Goal: Contribute content: Add original content to the website for others to see

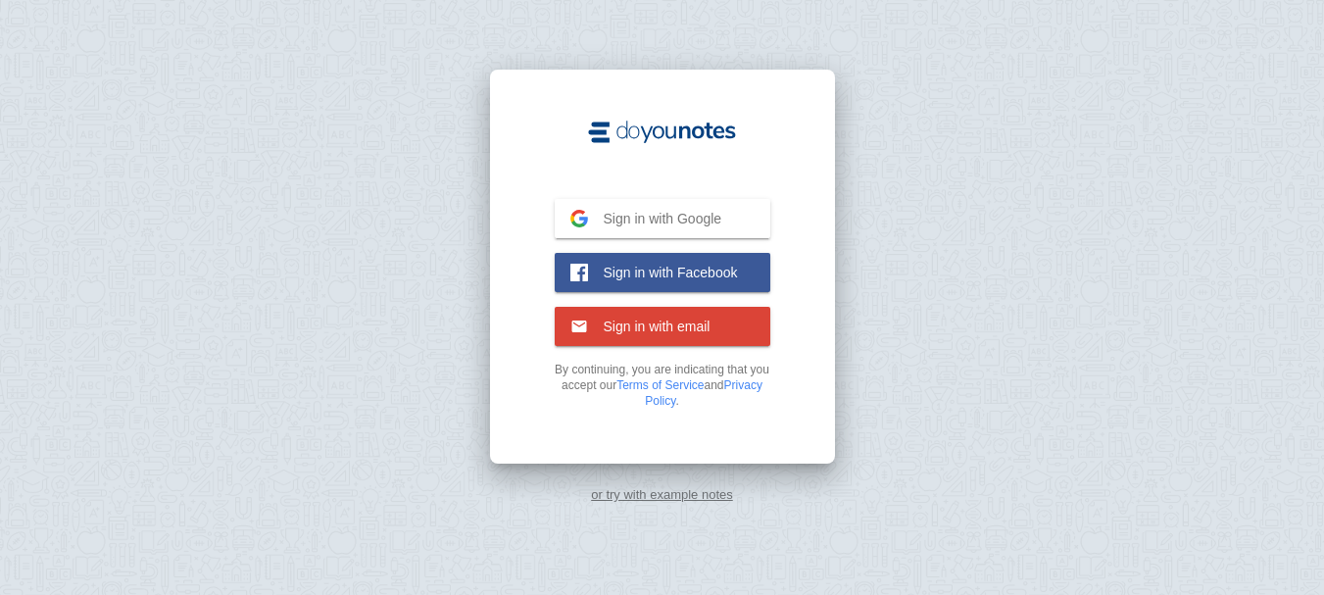
click at [706, 202] on button "Sign in with Google Google" at bounding box center [663, 218] width 216 height 39
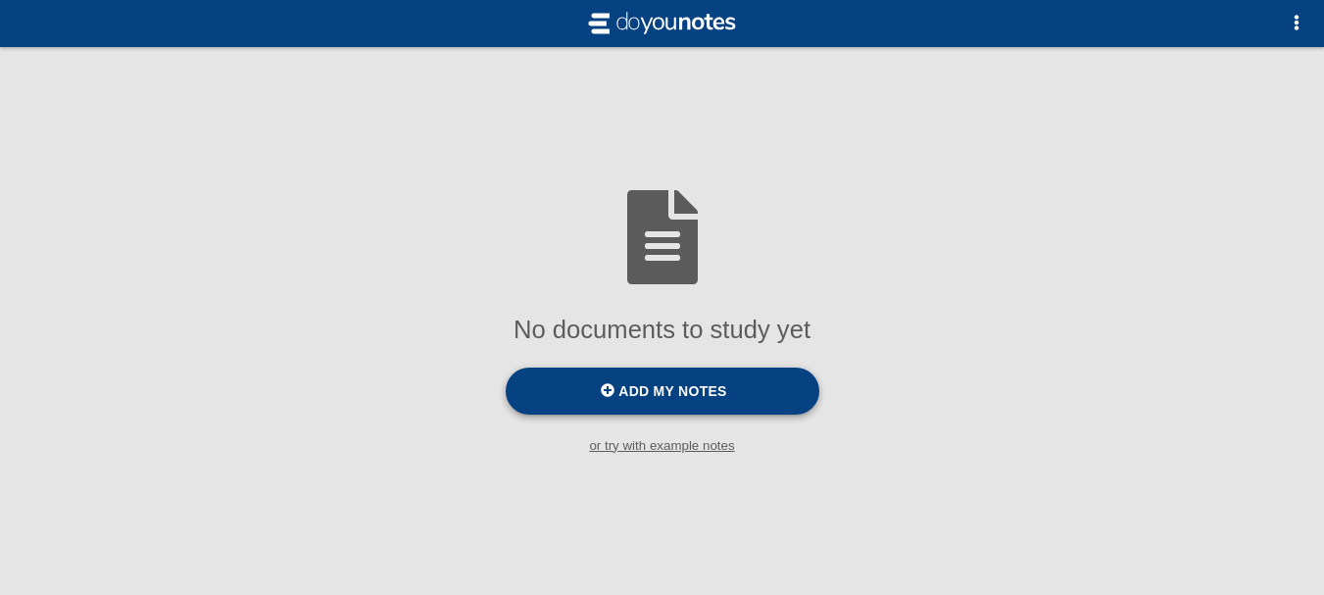
click at [665, 380] on label "Add my notes" at bounding box center [663, 391] width 314 height 47
click at [0, 0] on input "Add my notes" at bounding box center [0, 0] width 0 height 0
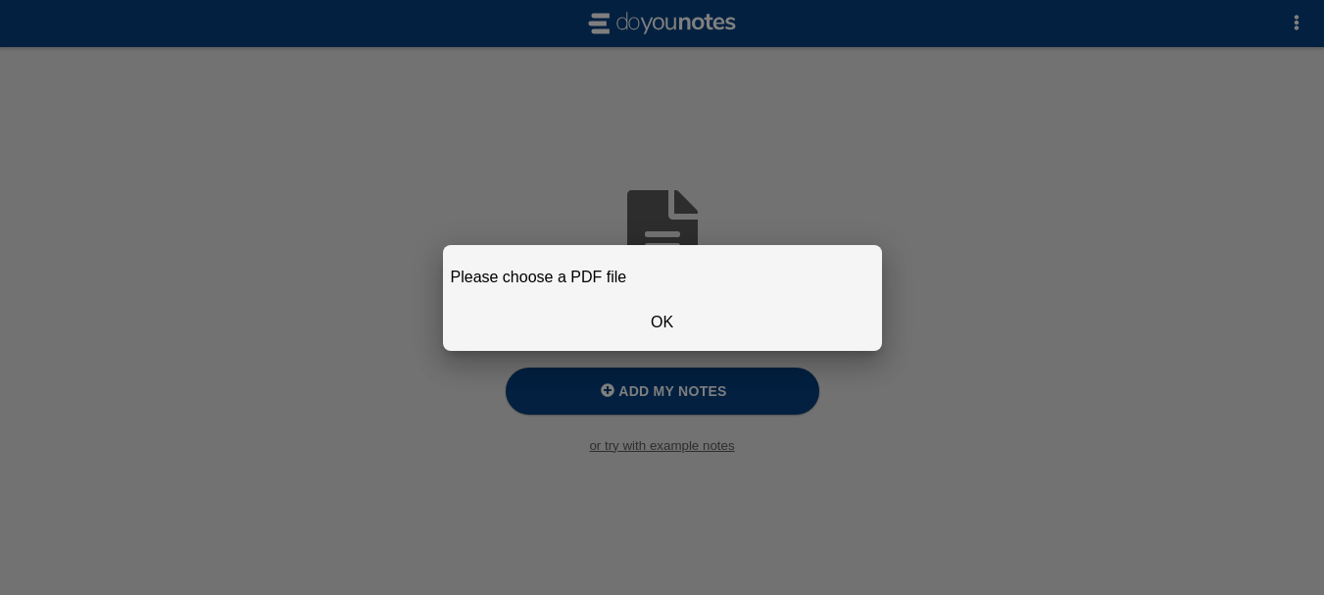
click at [637, 311] on button "OK" at bounding box center [662, 322] width 423 height 41
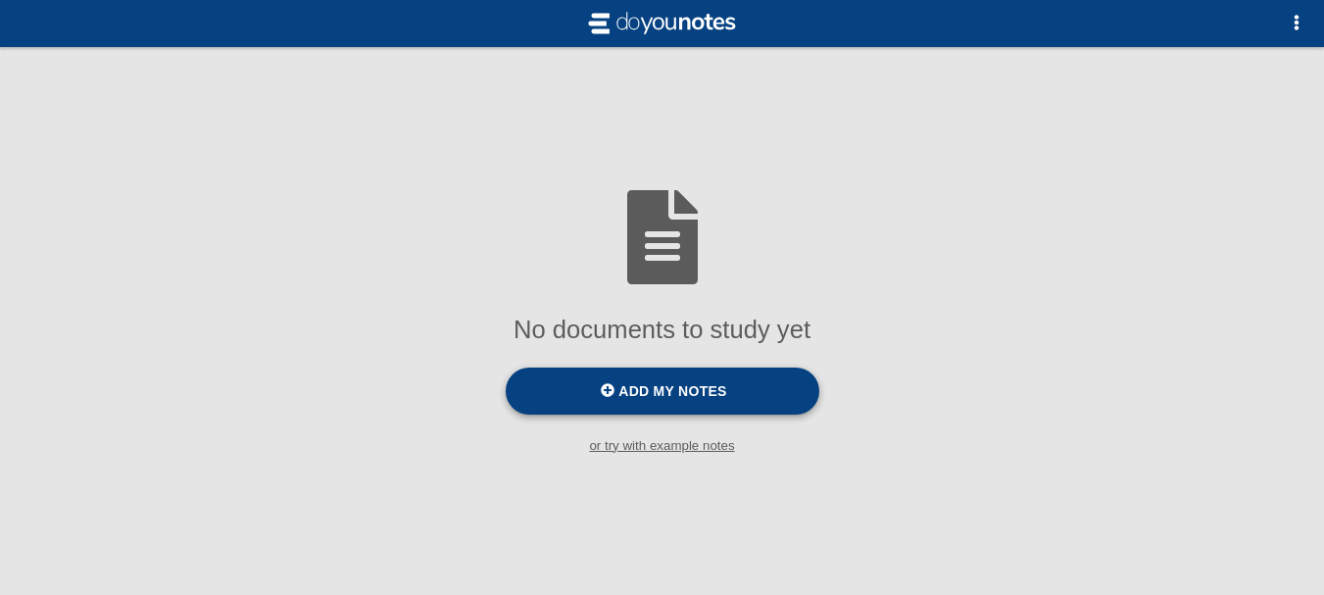
click at [651, 385] on span "Add my notes" at bounding box center [673, 391] width 108 height 16
click at [0, 0] on input "Add my notes" at bounding box center [0, 0] width 0 height 0
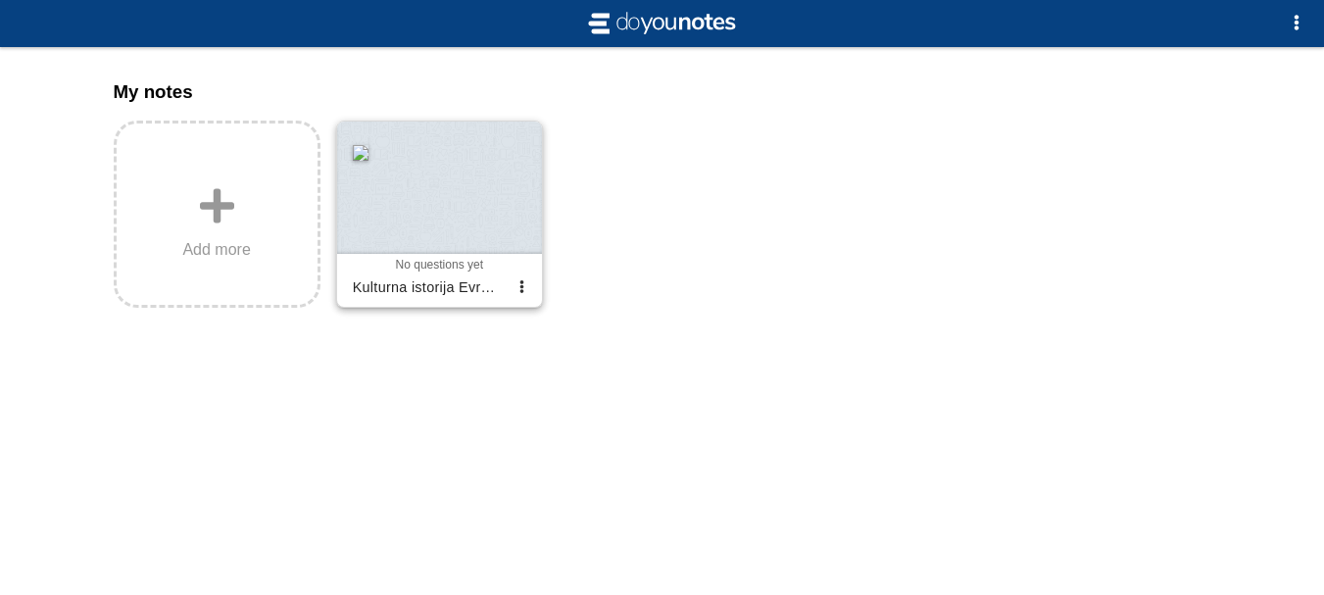
click at [441, 265] on span "No questions yet" at bounding box center [439, 265] width 87 height 14
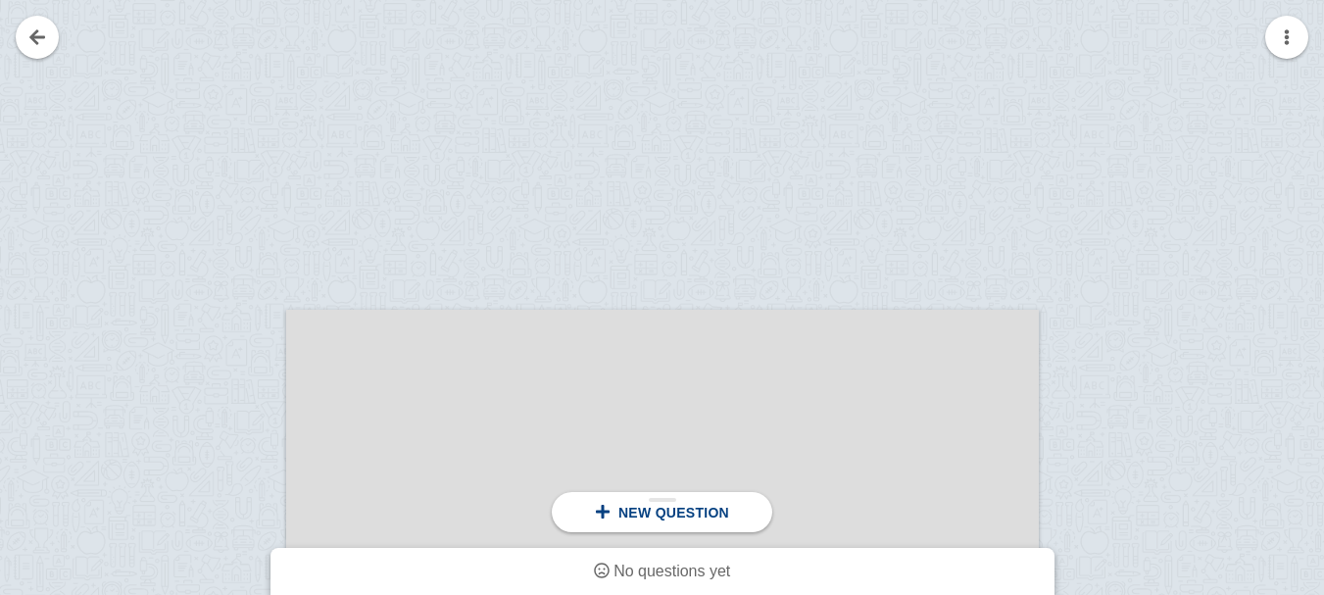
click at [658, 516] on span "New question" at bounding box center [674, 513] width 111 height 16
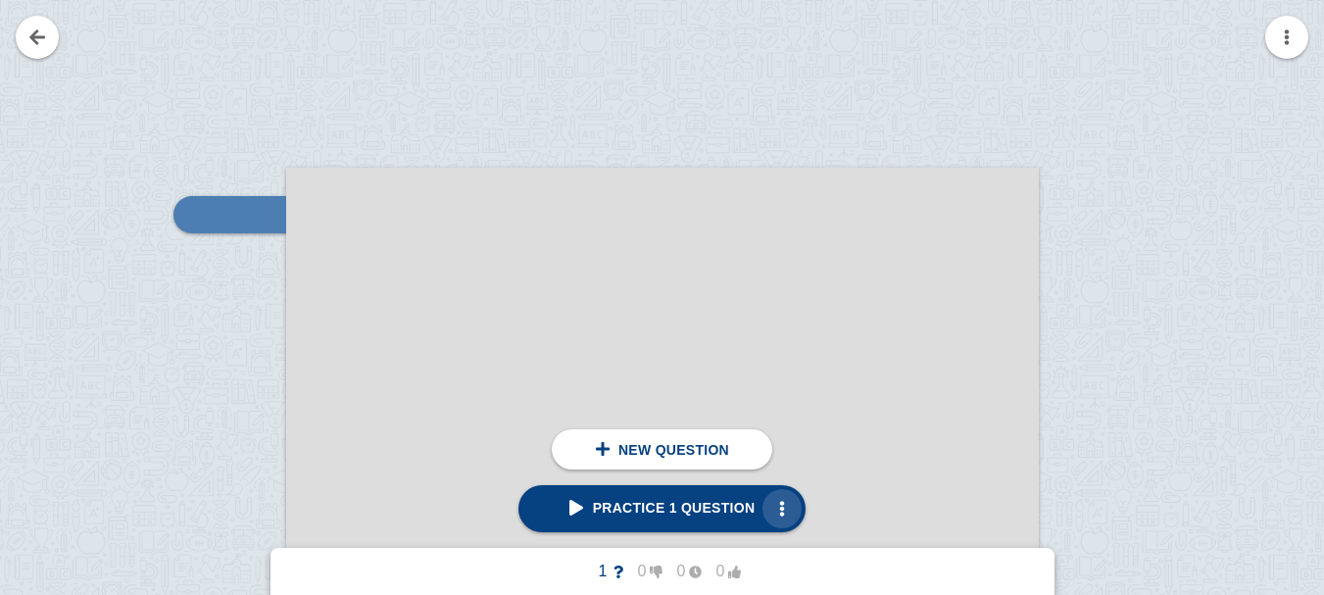
click at [776, 509] on span "button" at bounding box center [782, 509] width 16 height 16
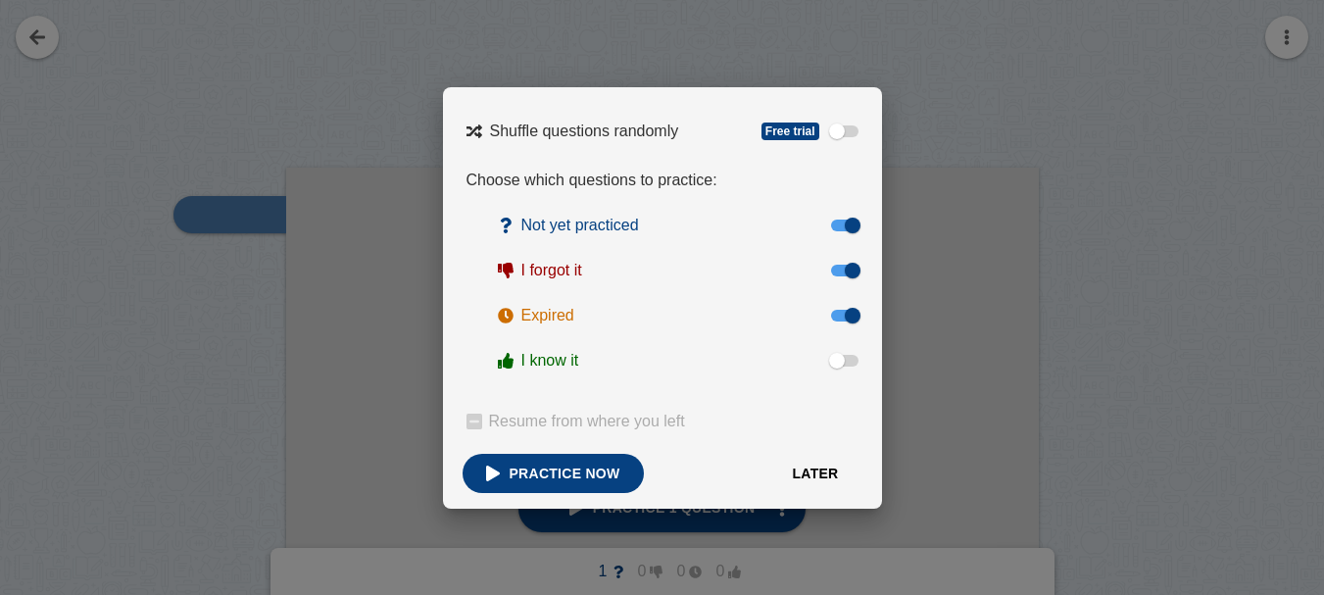
click at [842, 461] on div "Shuffle questions randomly Free trial Choose which questions to practice: Not y…" at bounding box center [662, 298] width 439 height 422
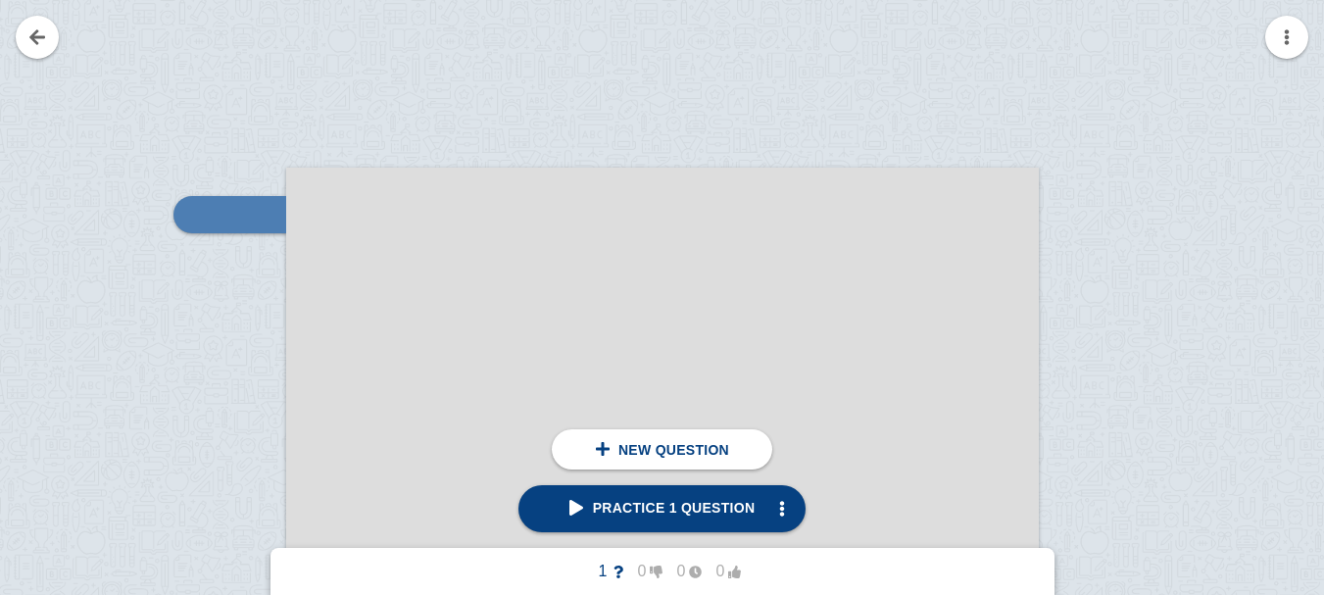
click at [42, 95] on div at bounding box center [662, 297] width 1324 height 595
click at [48, 45] on link at bounding box center [37, 37] width 43 height 43
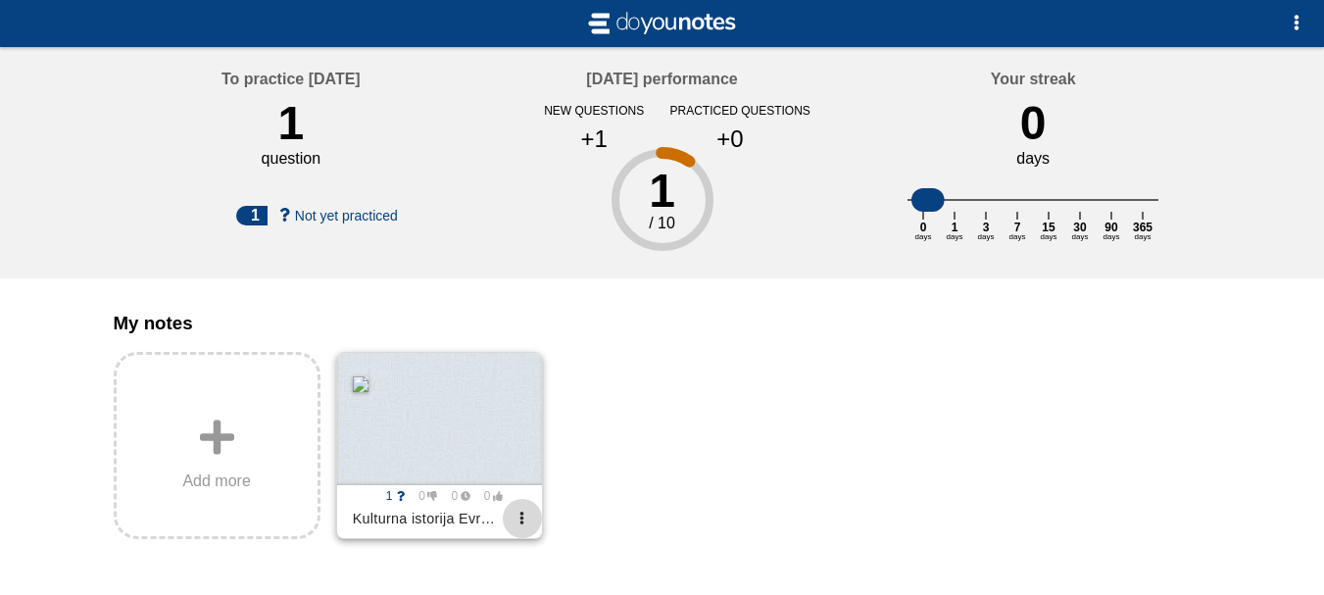
click at [517, 524] on span "button" at bounding box center [522, 518] width 13 height 13
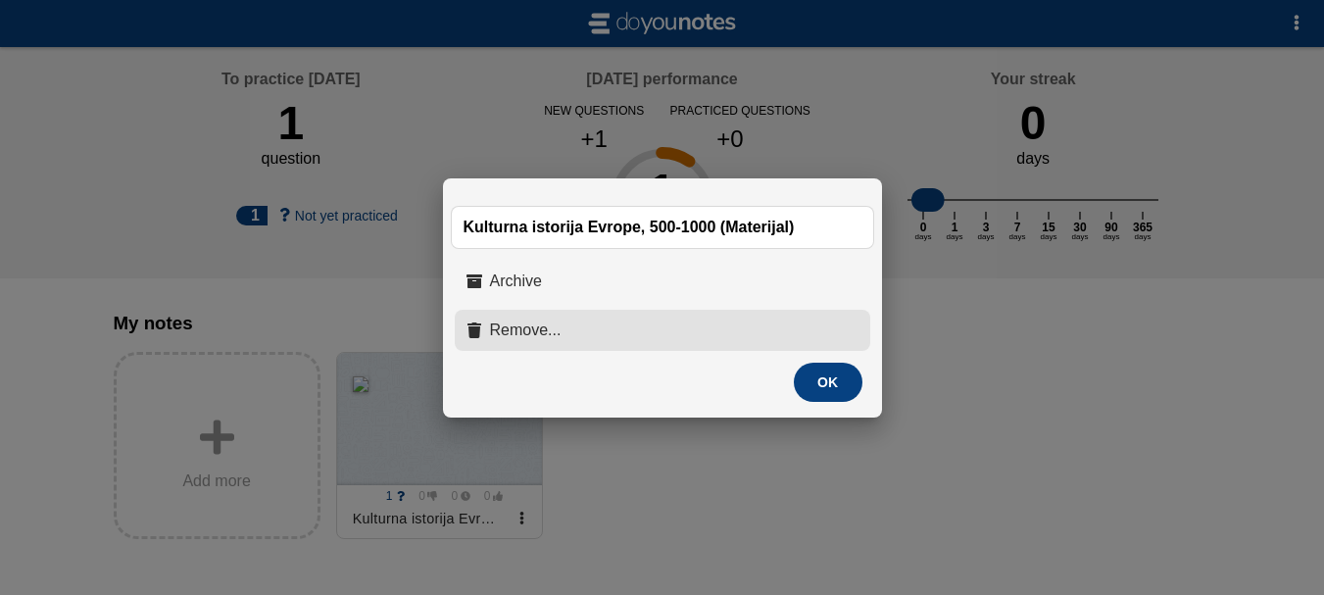
click at [538, 313] on button "Remove..." at bounding box center [663, 330] width 416 height 41
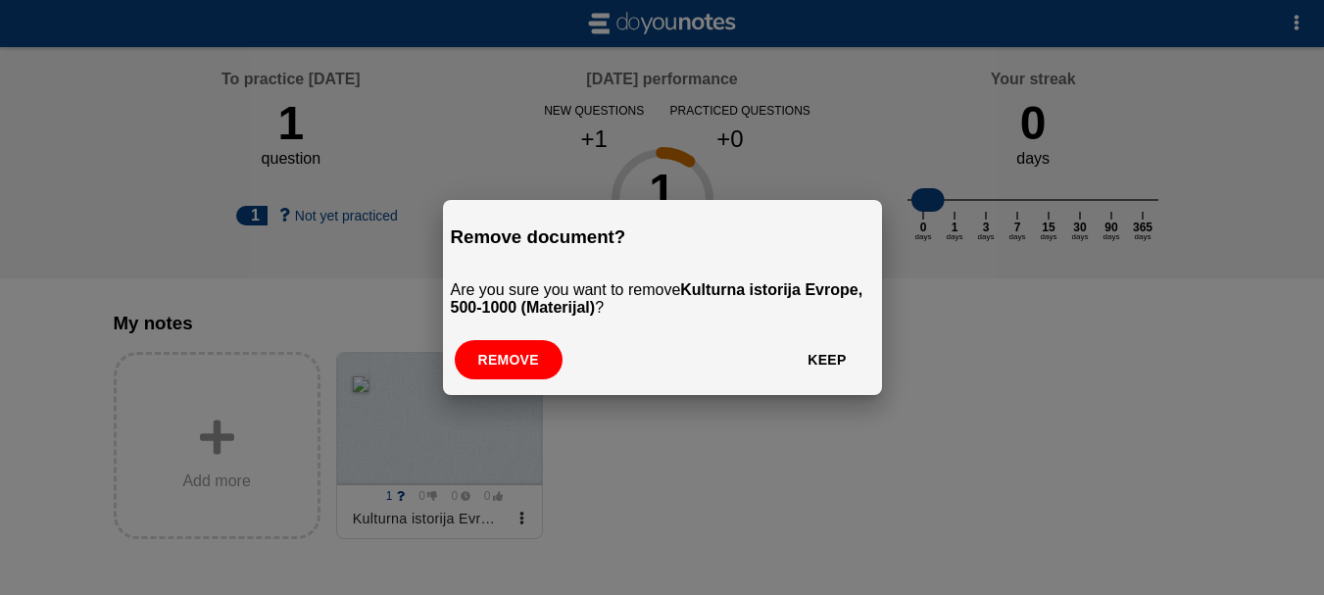
click at [536, 362] on button "Remove" at bounding box center [509, 359] width 108 height 39
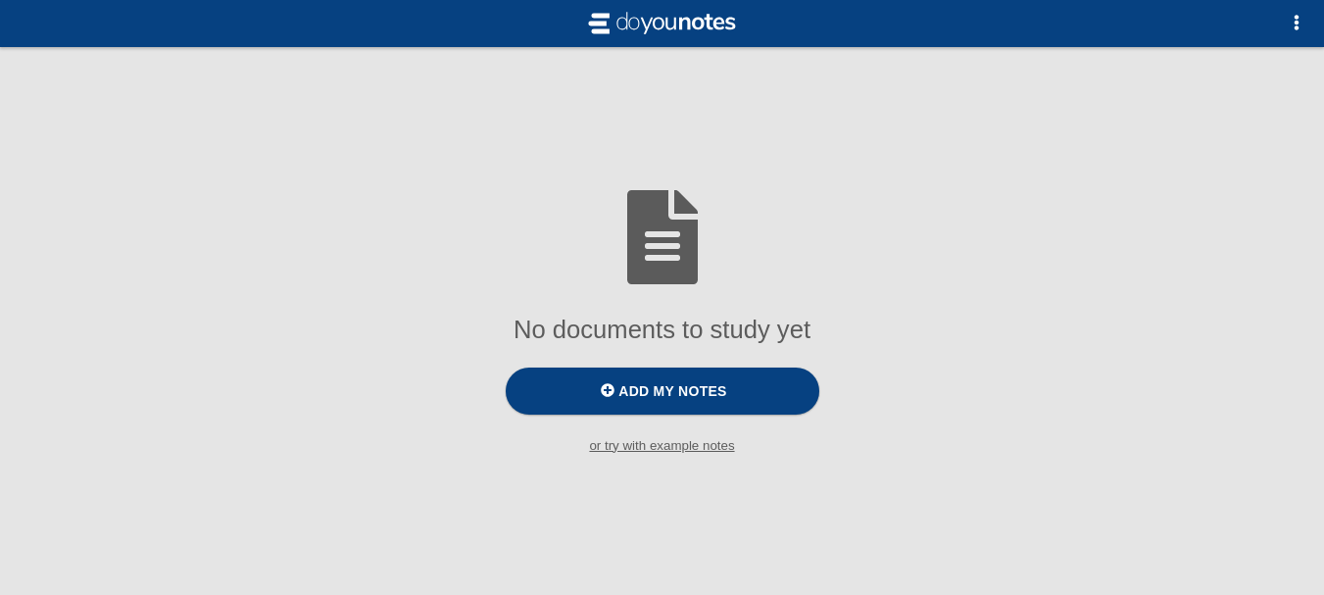
click at [677, 409] on label "Add my notes" at bounding box center [663, 391] width 314 height 47
click at [0, 0] on input "Add my notes" at bounding box center [0, 0] width 0 height 0
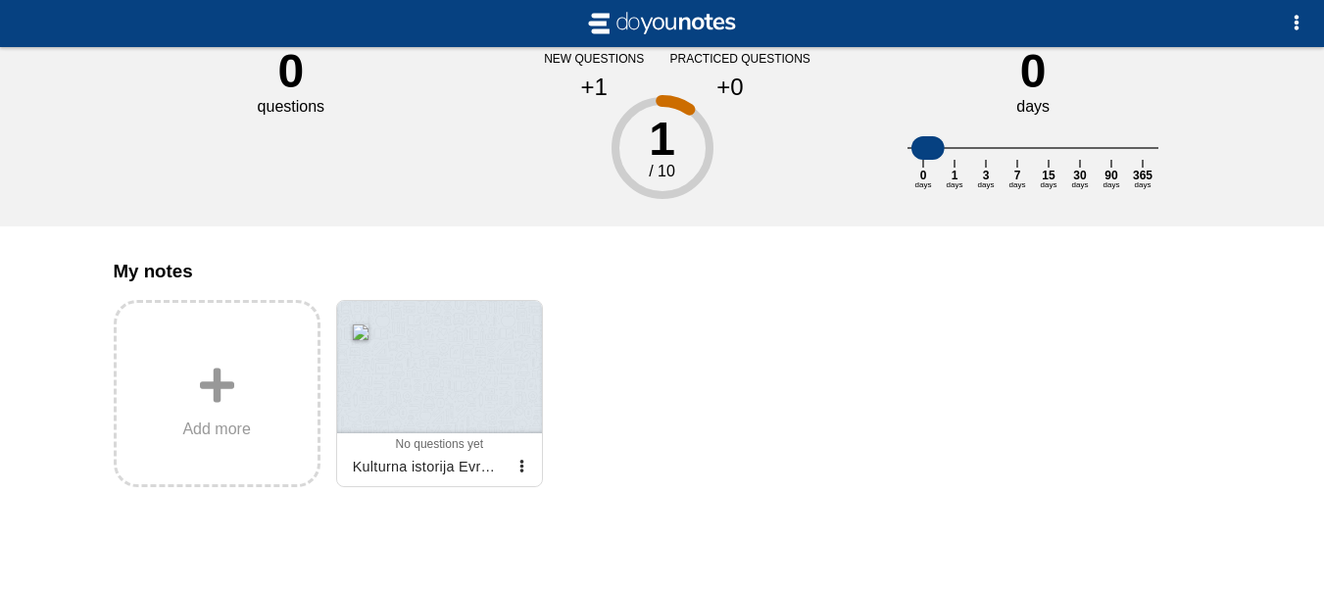
scroll to position [86, 0]
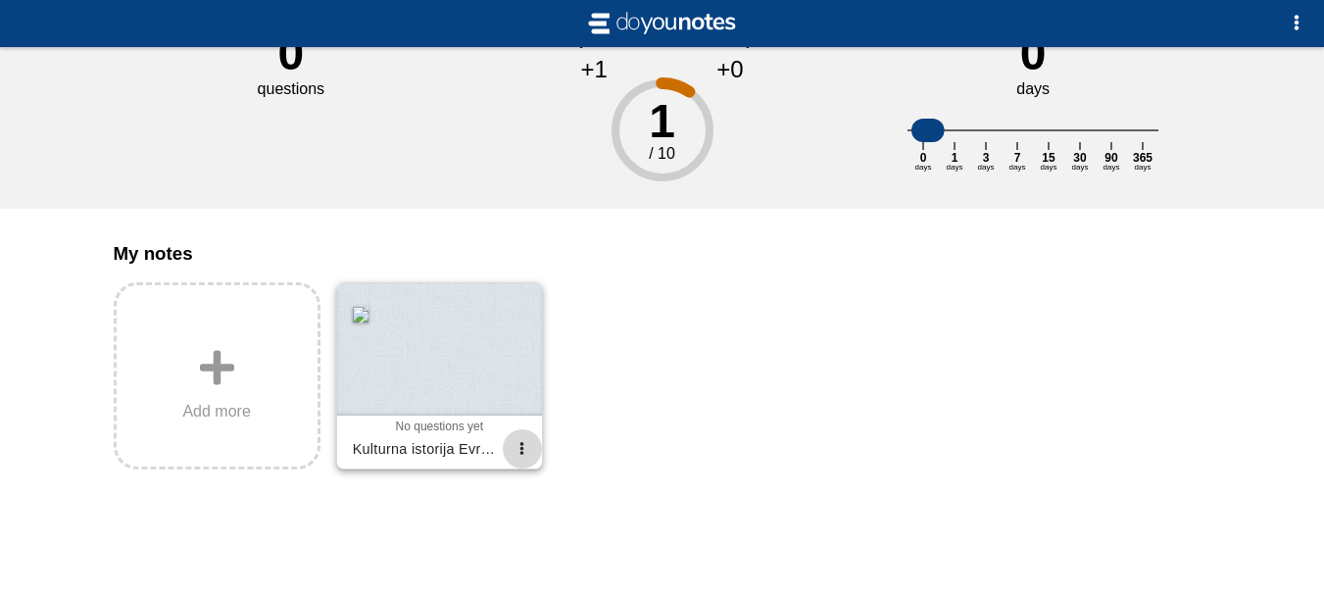
click at [526, 449] on span "button" at bounding box center [522, 448] width 13 height 13
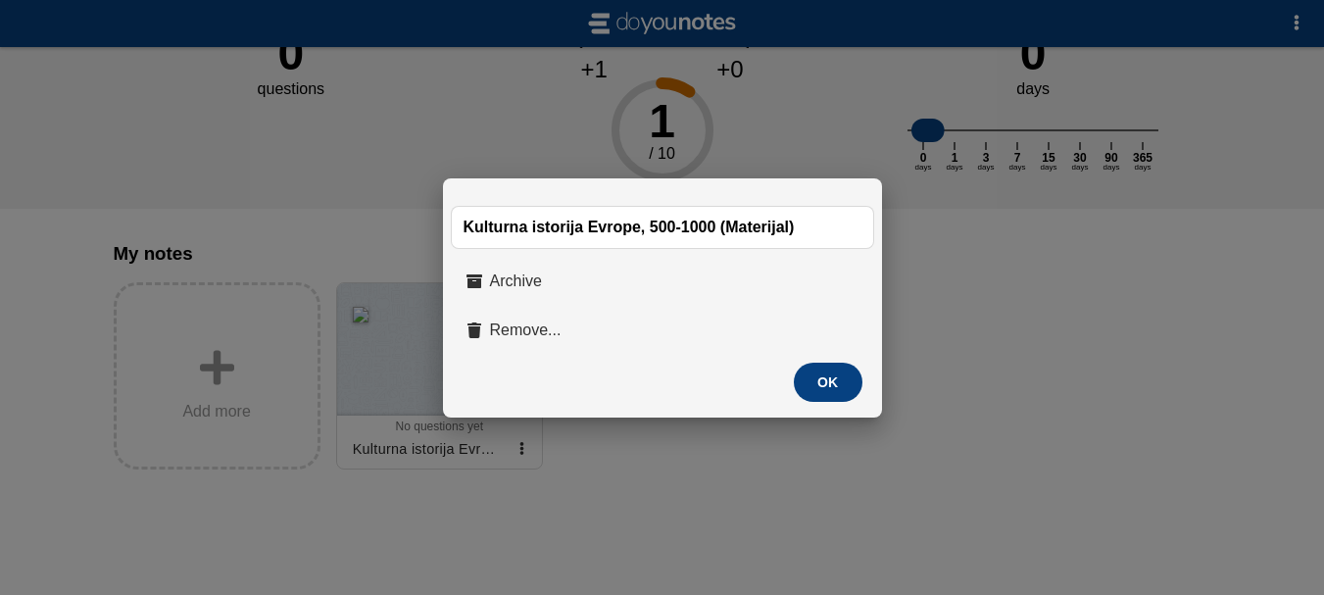
click at [526, 449] on div at bounding box center [662, 297] width 1324 height 595
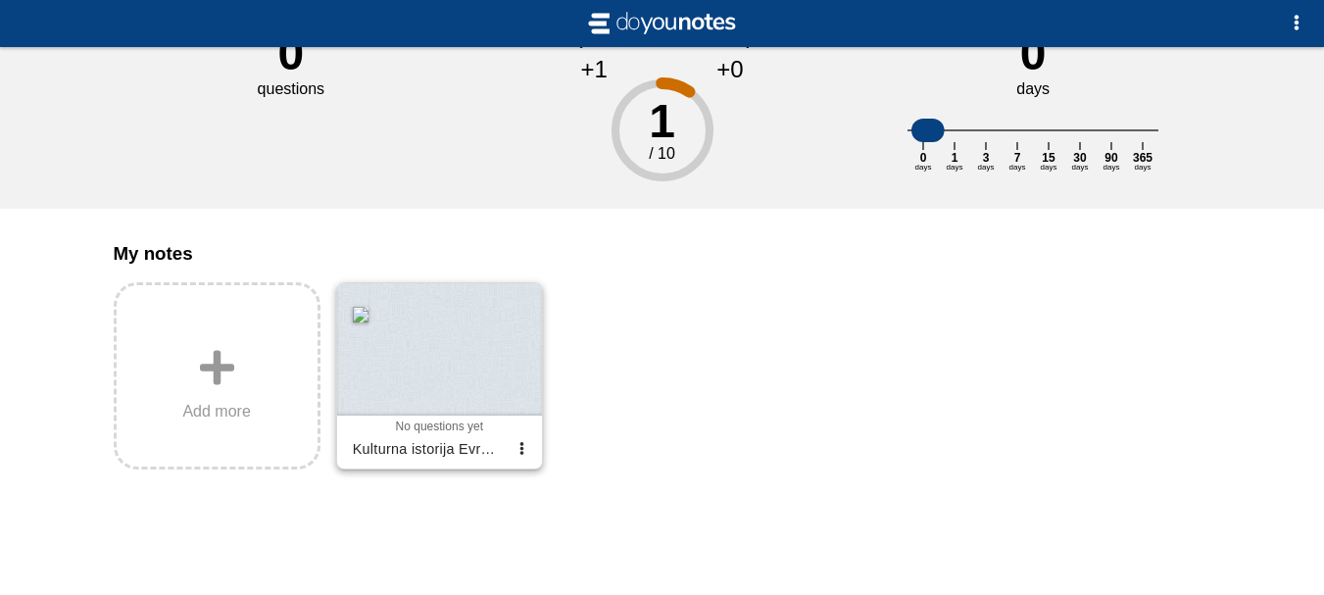
click at [434, 347] on div at bounding box center [439, 349] width 205 height 132
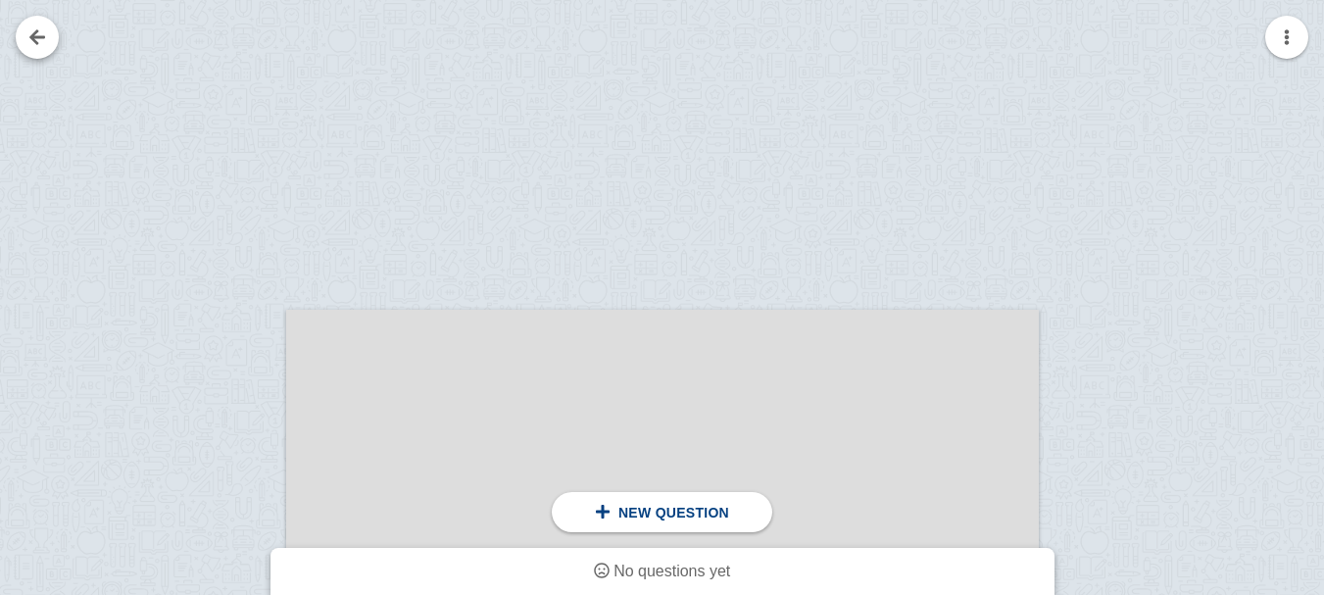
click at [43, 41] on link at bounding box center [37, 37] width 43 height 43
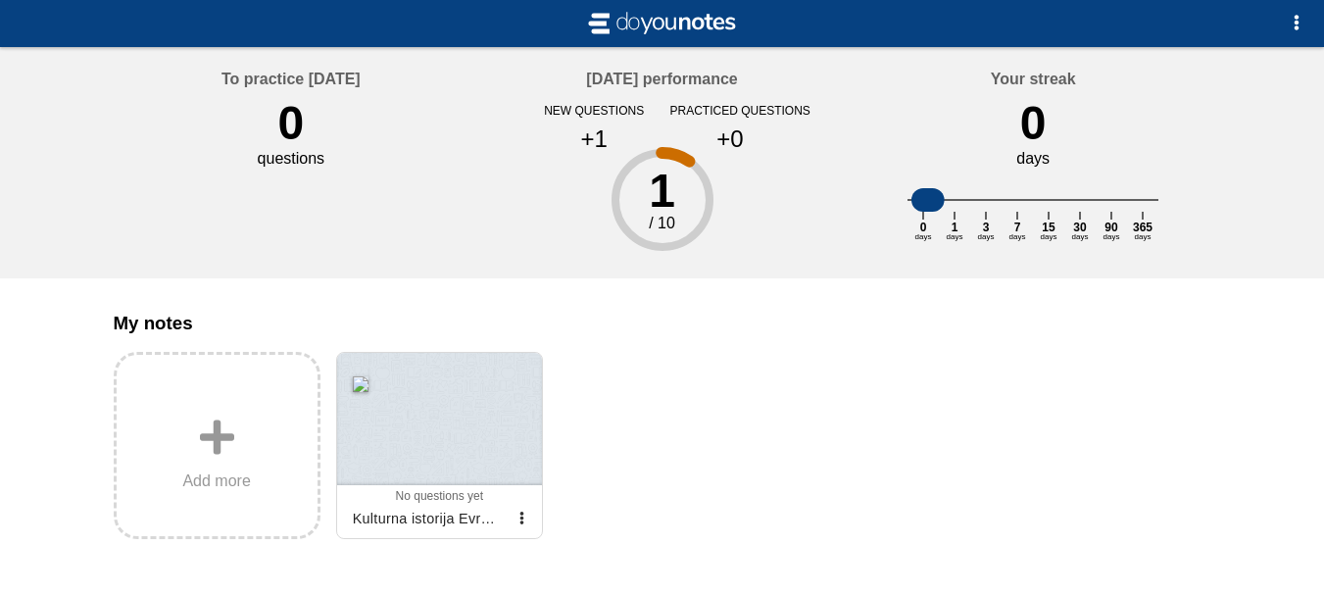
scroll to position [86, 0]
